Goal: Information Seeking & Learning: Learn about a topic

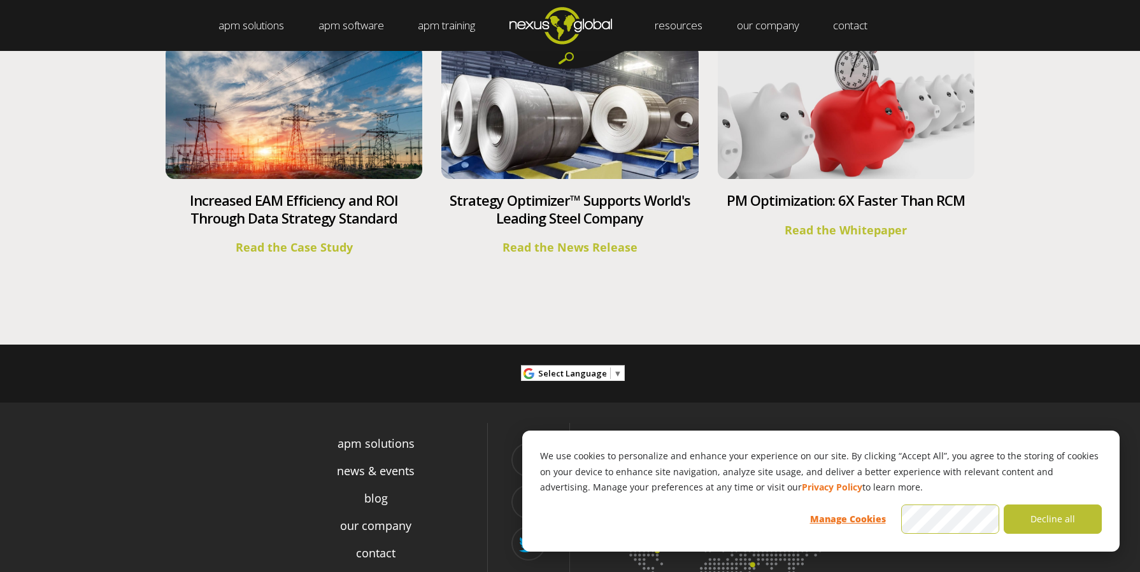
scroll to position [4733, 0]
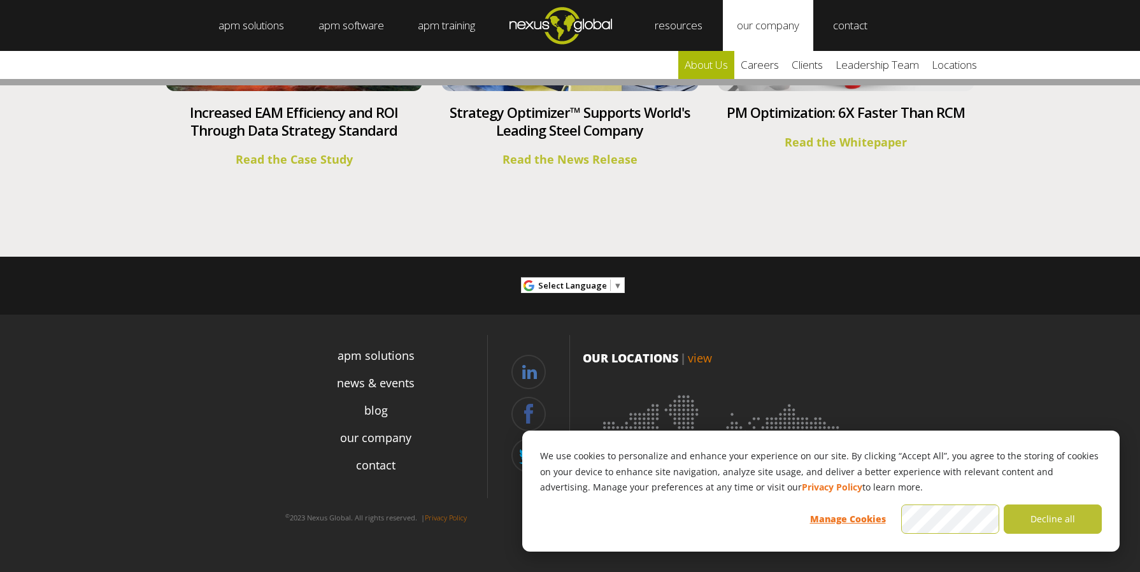
click at [730, 62] on link "about us" at bounding box center [706, 65] width 56 height 28
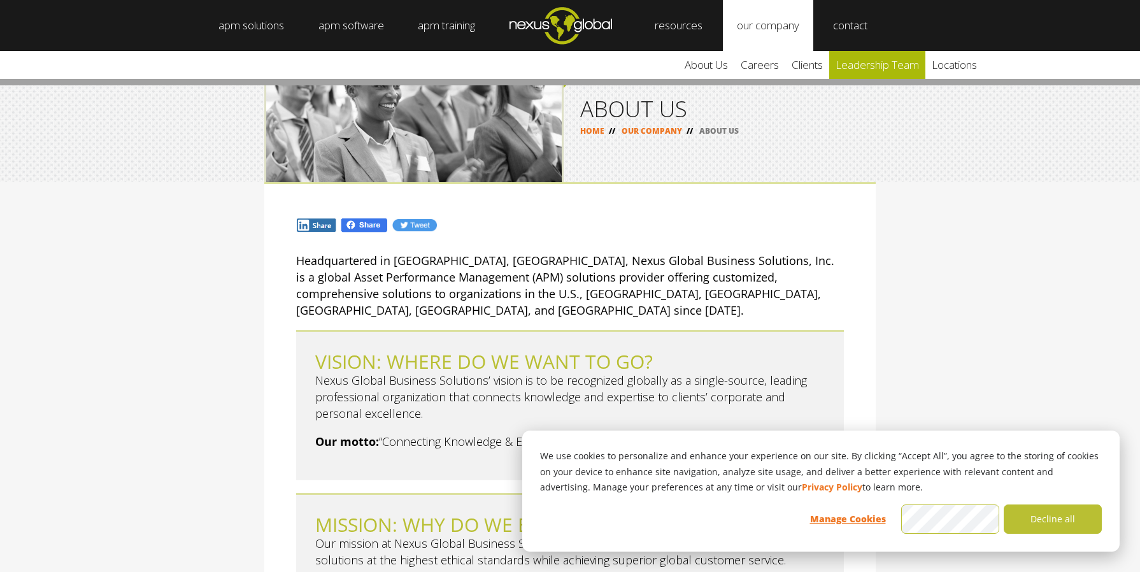
click at [860, 63] on link "leadership team" at bounding box center [877, 65] width 96 height 28
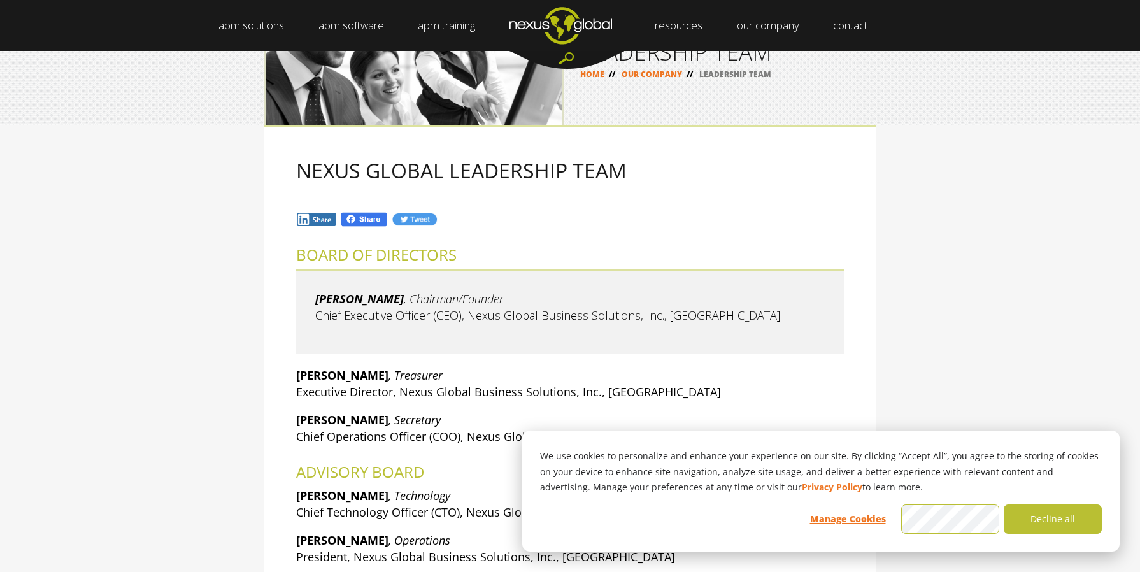
scroll to position [58, 0]
